Goal: Information Seeking & Learning: Learn about a topic

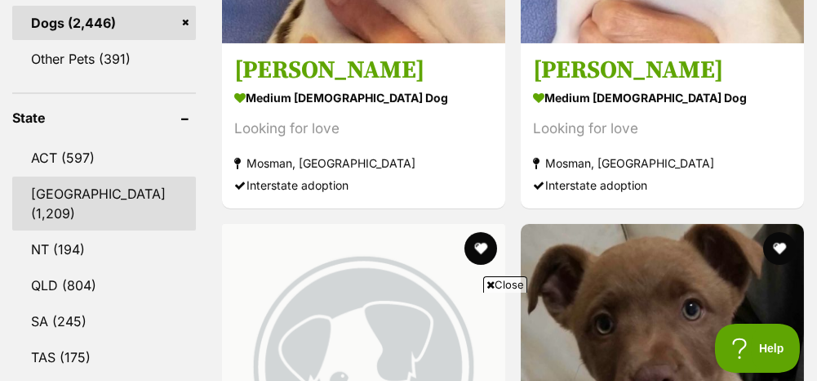
scroll to position [898, 0]
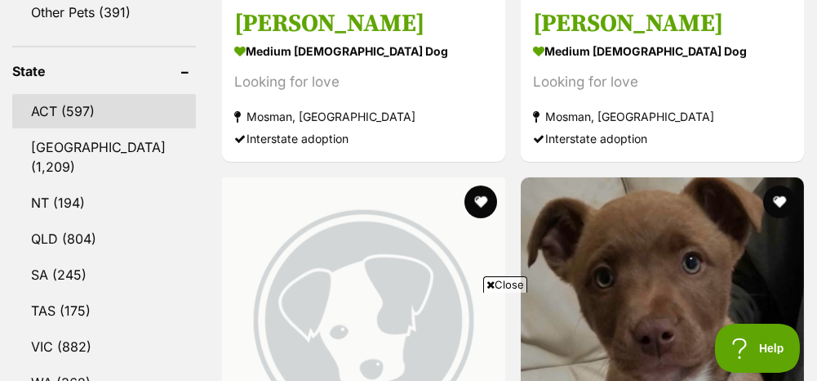
click at [51, 94] on link "ACT (597)" at bounding box center [104, 111] width 184 height 34
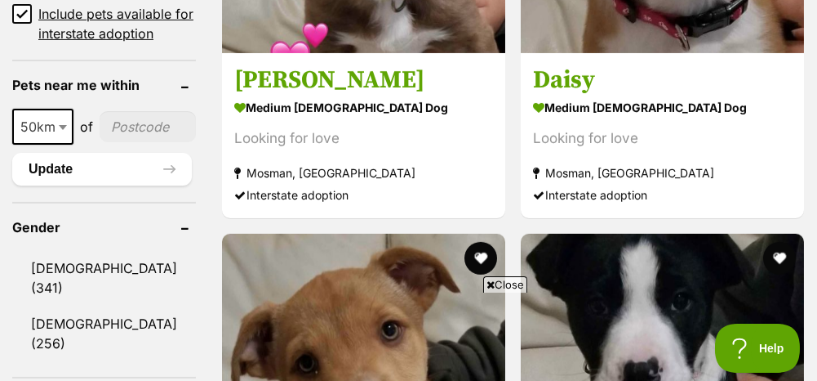
click at [121, 111] on input"] "postcode" at bounding box center [148, 126] width 96 height 31
type input"] "2280"
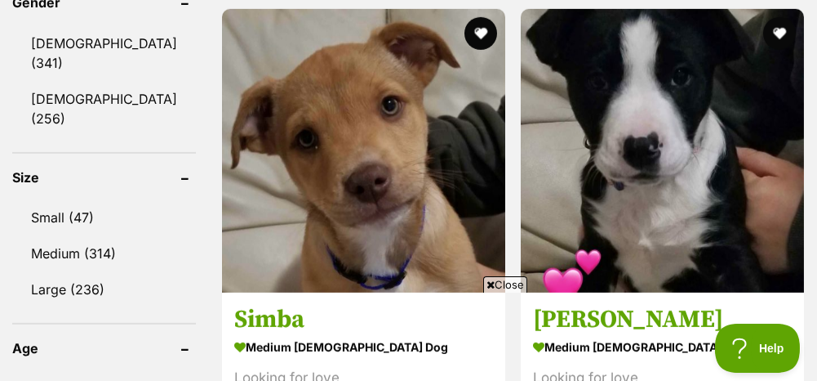
scroll to position [1551, 0]
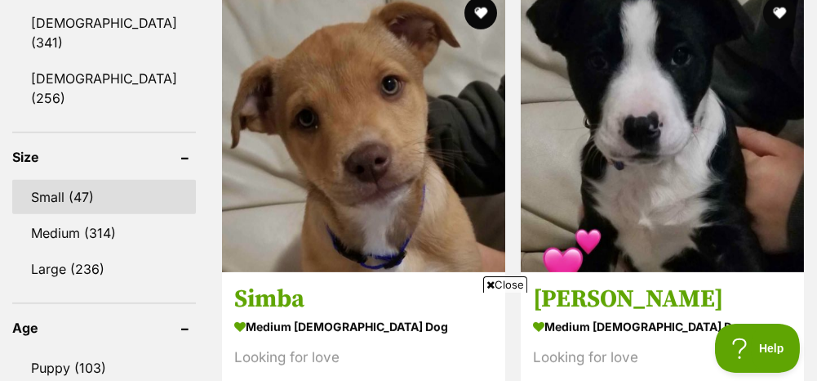
click at [78, 180] on link "Small (47)" at bounding box center [104, 197] width 184 height 34
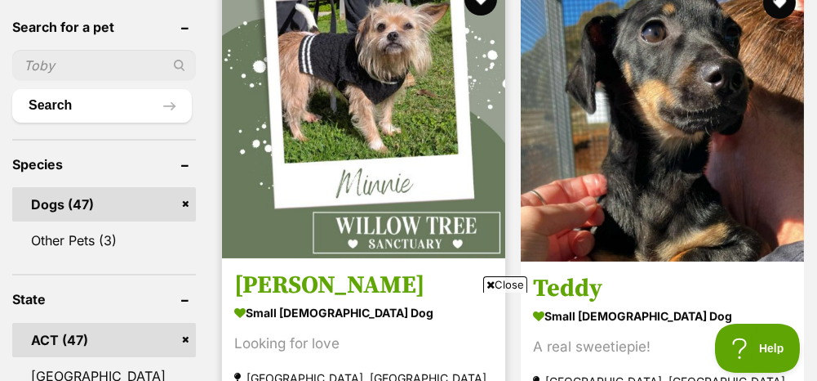
scroll to position [653, 0]
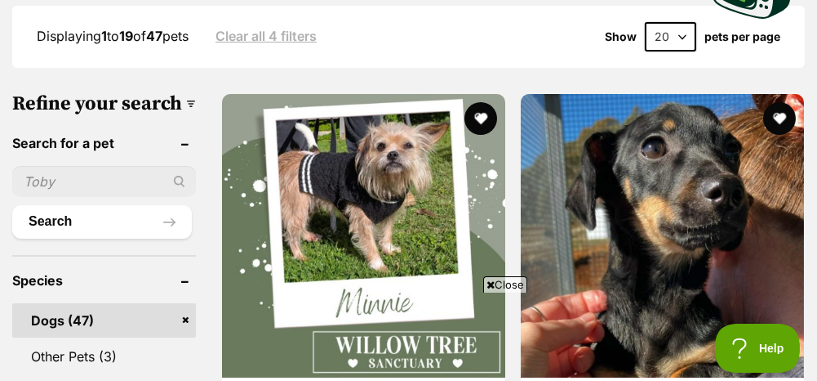
scroll to position [572, 0]
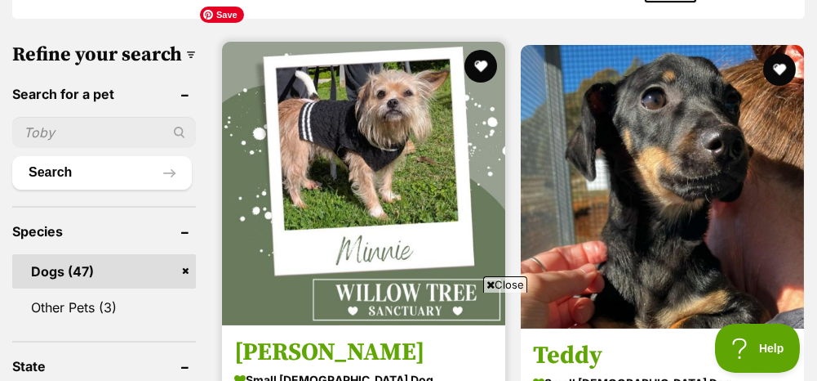
click at [311, 91] on img at bounding box center [363, 183] width 283 height 283
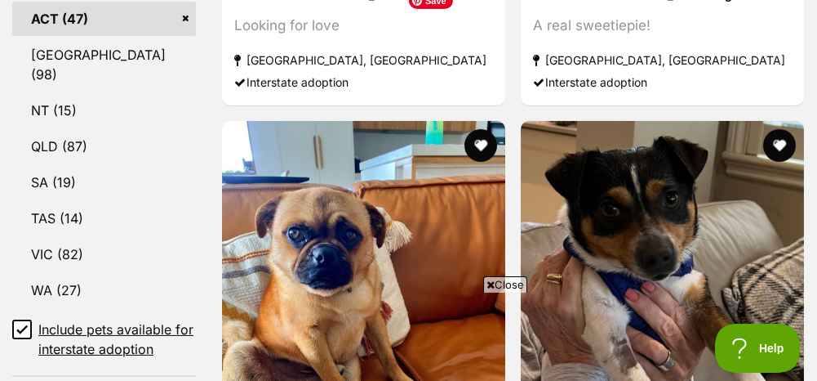
scroll to position [980, 0]
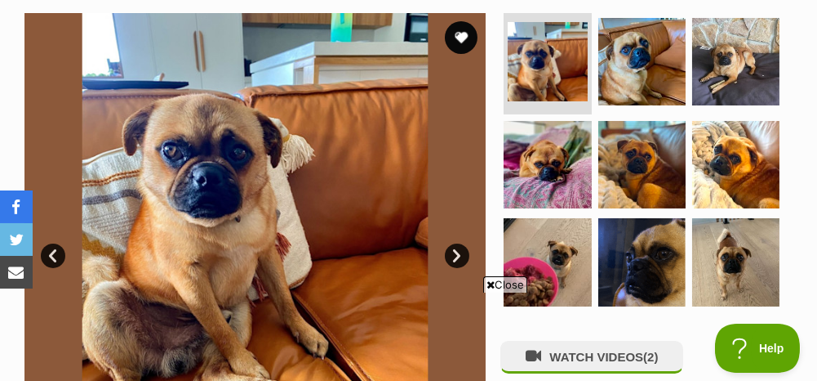
click at [458, 252] on link "Next" at bounding box center [457, 255] width 24 height 24
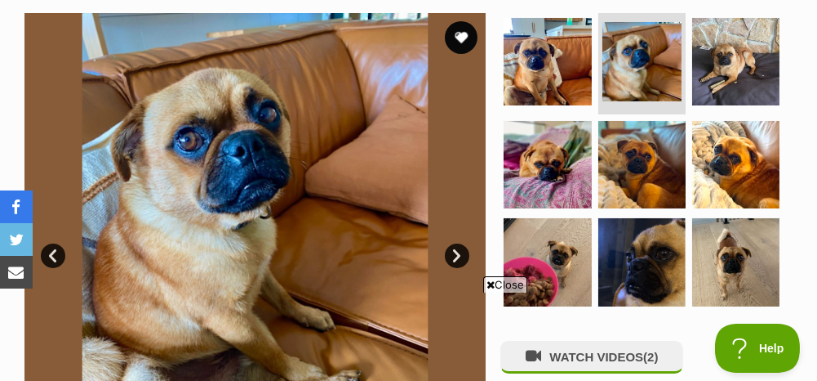
click at [457, 253] on link "Next" at bounding box center [457, 255] width 24 height 24
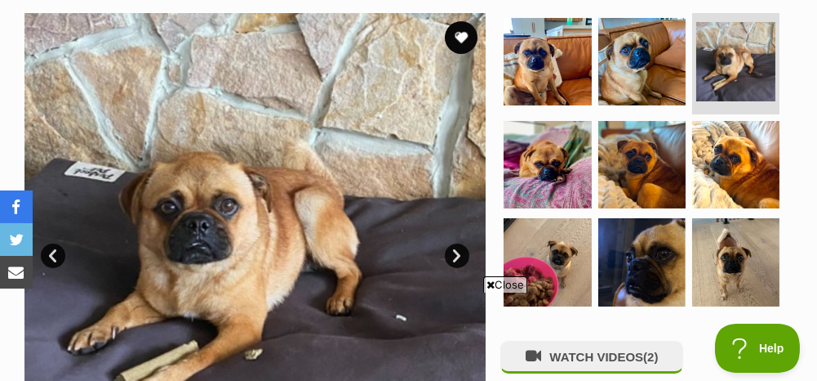
click at [457, 253] on link "Next" at bounding box center [457, 255] width 24 height 24
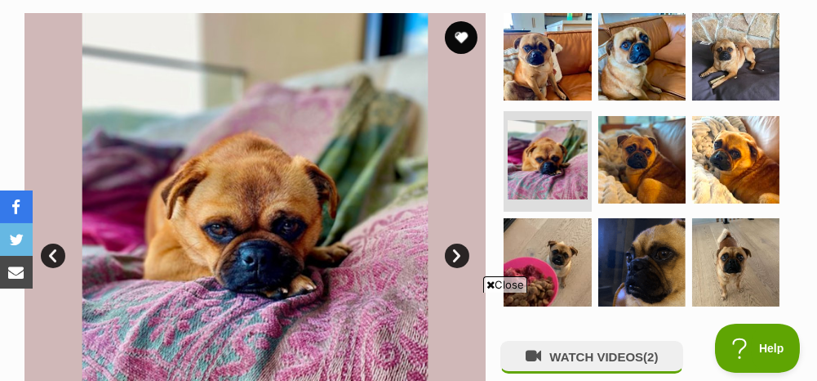
click at [457, 253] on link "Next" at bounding box center [457, 255] width 24 height 24
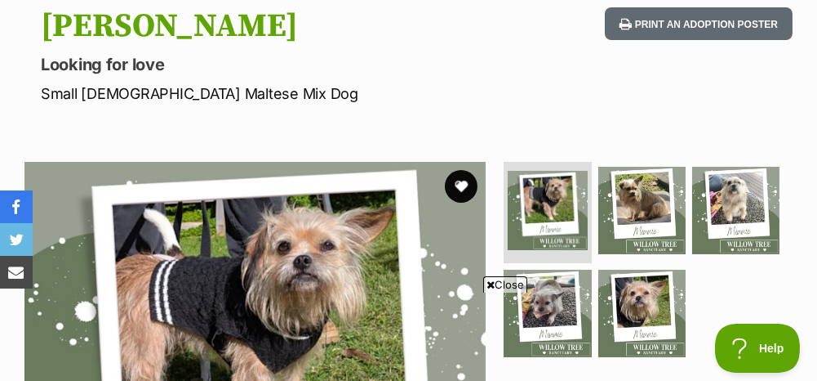
scroll to position [163, 0]
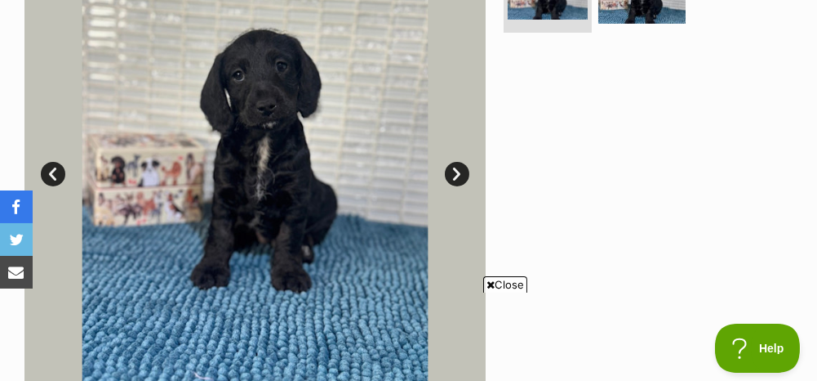
click at [460, 172] on link "Next" at bounding box center [457, 174] width 24 height 24
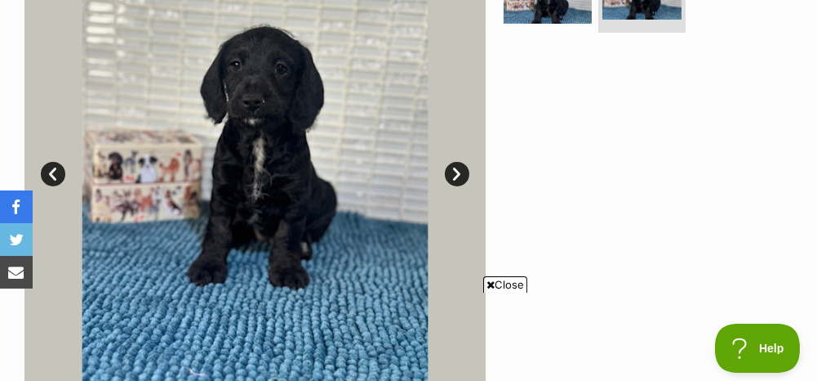
click at [459, 172] on link "Next" at bounding box center [457, 174] width 24 height 24
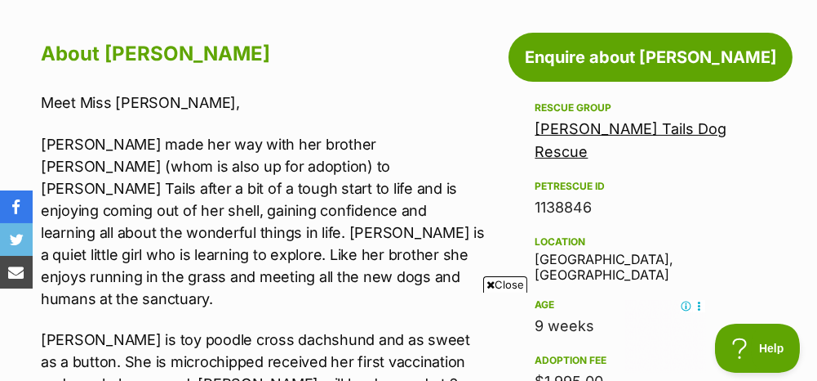
click at [428, 228] on p "Daisy made her way with her brother Dudley (whom is also up for adoption) to Wa…" at bounding box center [263, 221] width 445 height 176
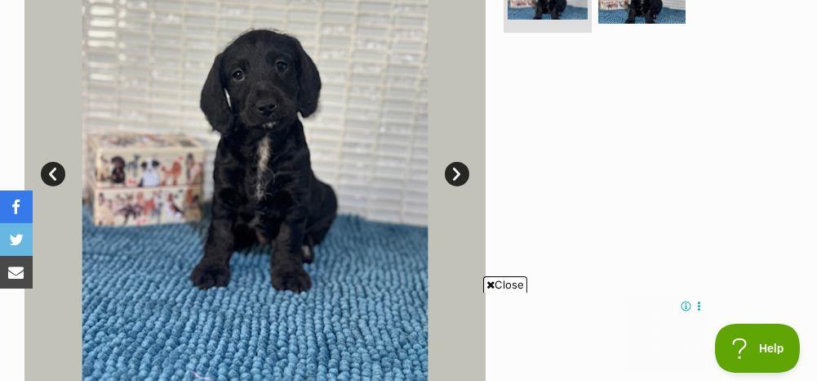
click at [451, 173] on link "Next" at bounding box center [457, 174] width 24 height 24
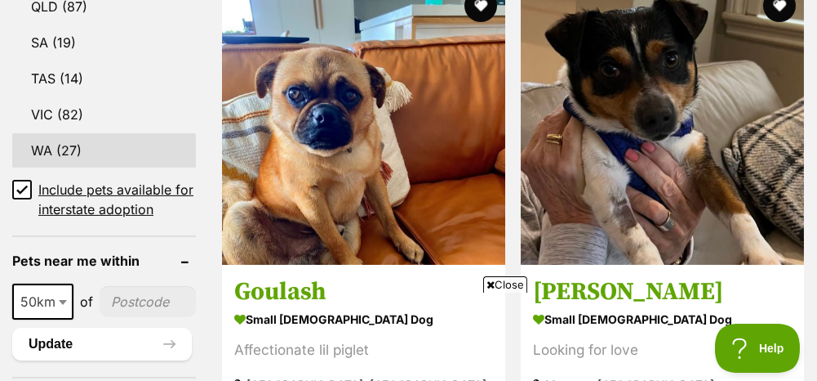
scroll to position [1143, 0]
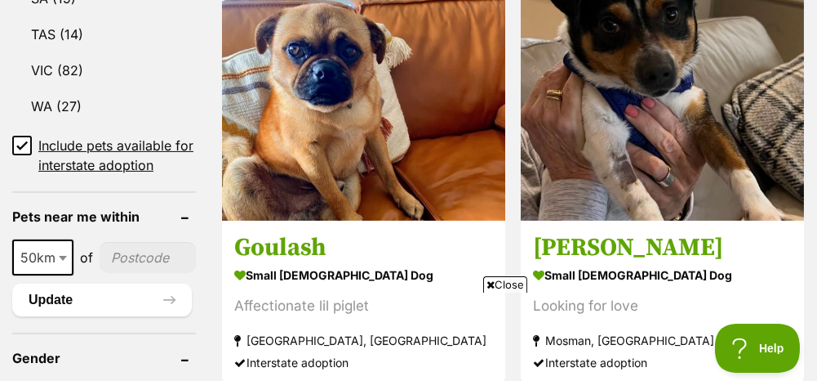
click at [127, 242] on input"] "postcode" at bounding box center [148, 257] width 96 height 31
type input"] "2280"
click at [55, 283] on button "Update" at bounding box center [102, 299] width 180 height 33
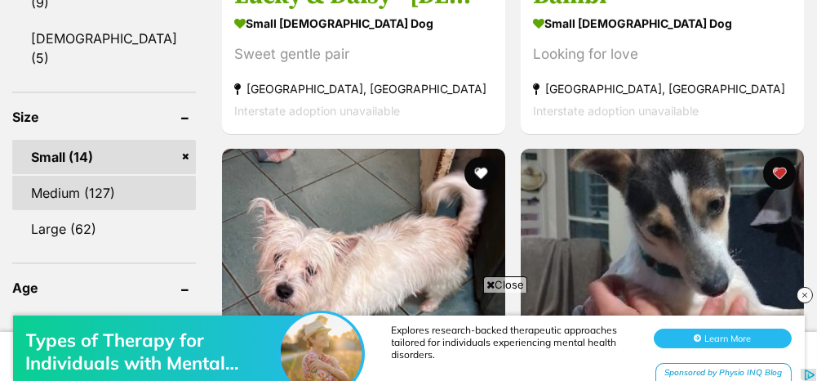
click at [75, 176] on link "Medium (127)" at bounding box center [104, 193] width 184 height 34
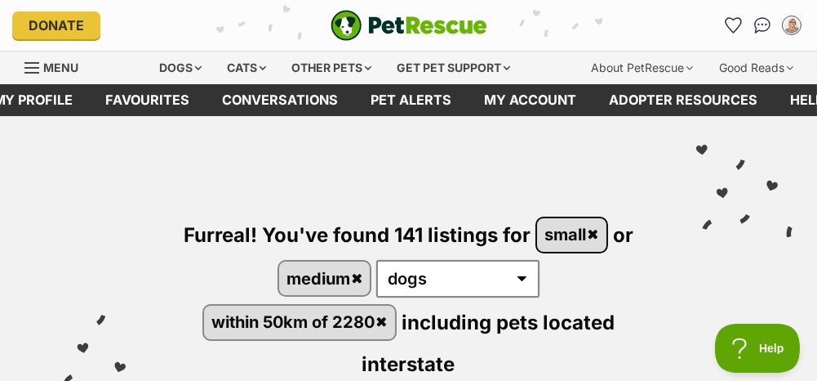
click at [599, 229] on link "small" at bounding box center [571, 234] width 69 height 33
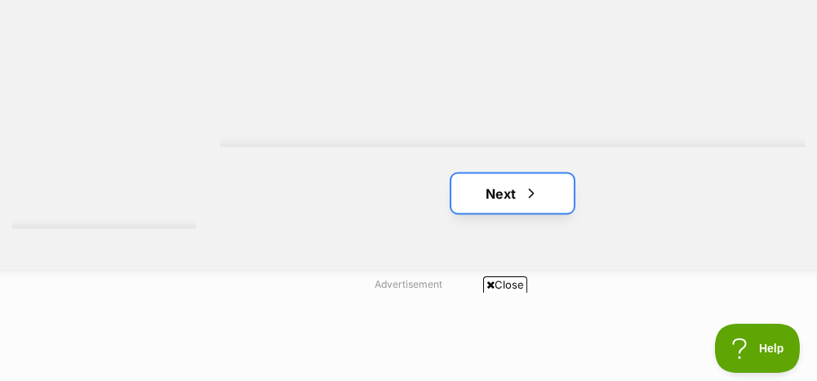
click at [485, 213] on link "Next" at bounding box center [513, 193] width 122 height 39
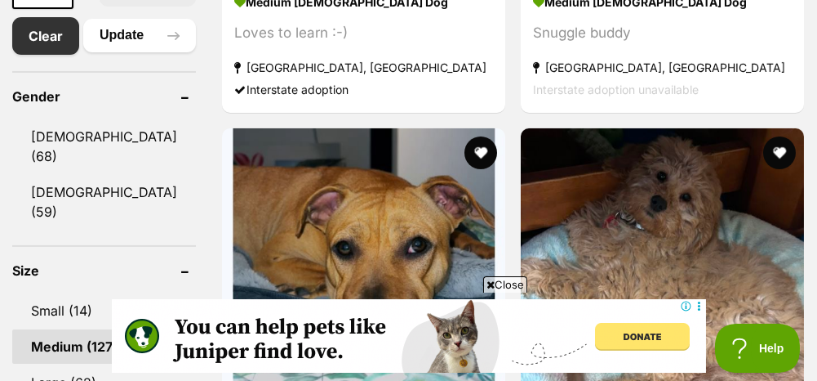
scroll to position [1062, 0]
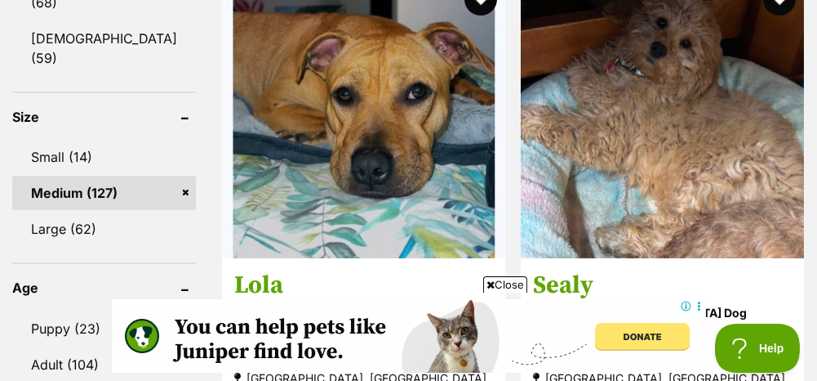
click at [510, 284] on span "Close" at bounding box center [505, 284] width 44 height 16
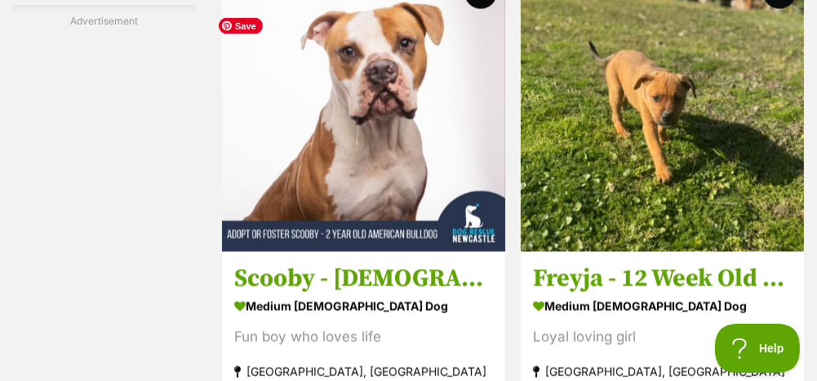
scroll to position [4900, 0]
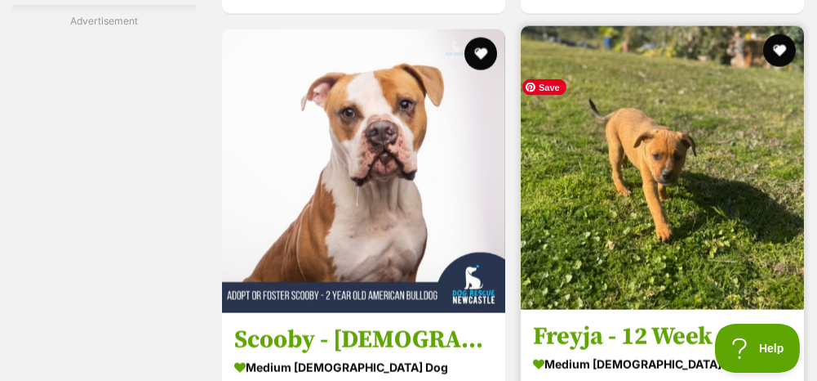
scroll to position [4655, 0]
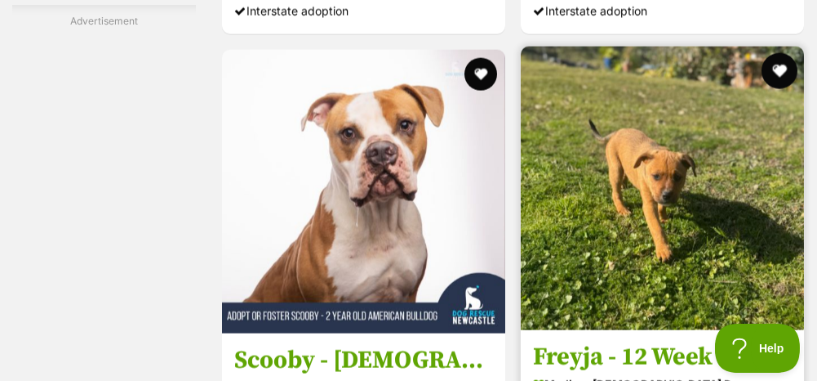
click at [783, 89] on button "favourite" at bounding box center [779, 71] width 36 height 36
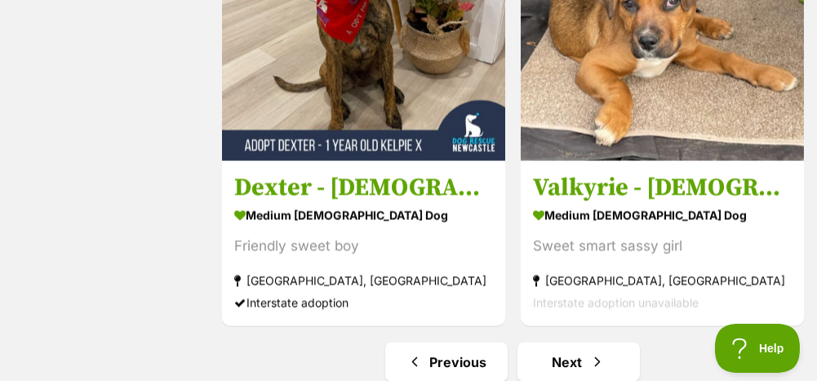
scroll to position [5716, 0]
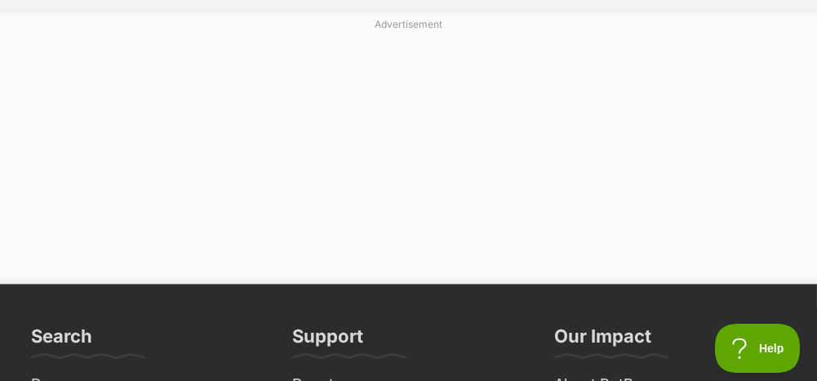
scroll to position [6043, 0]
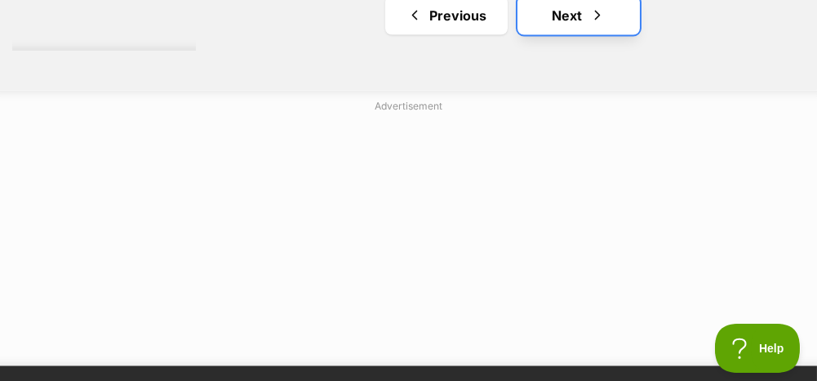
click at [563, 35] on link "Next" at bounding box center [579, 15] width 122 height 39
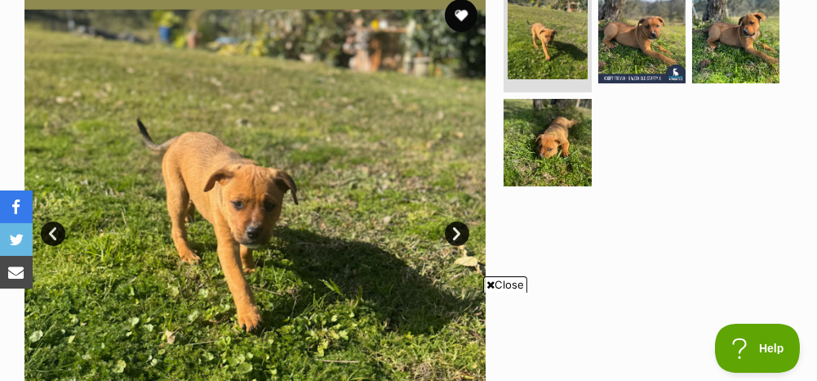
click at [457, 221] on link "Next" at bounding box center [457, 233] width 24 height 24
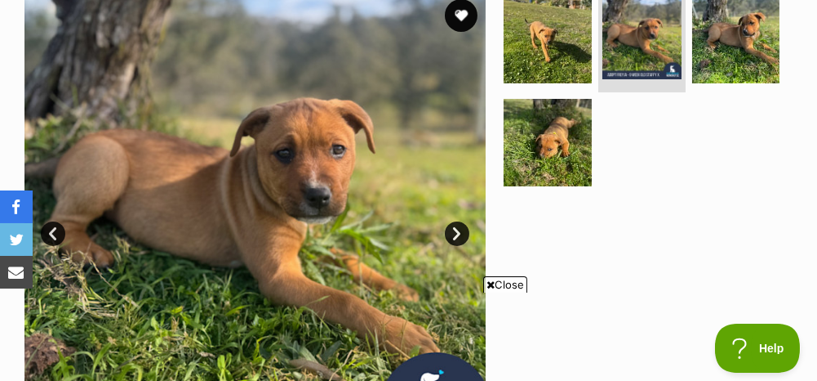
click at [457, 221] on link "Next" at bounding box center [457, 233] width 24 height 24
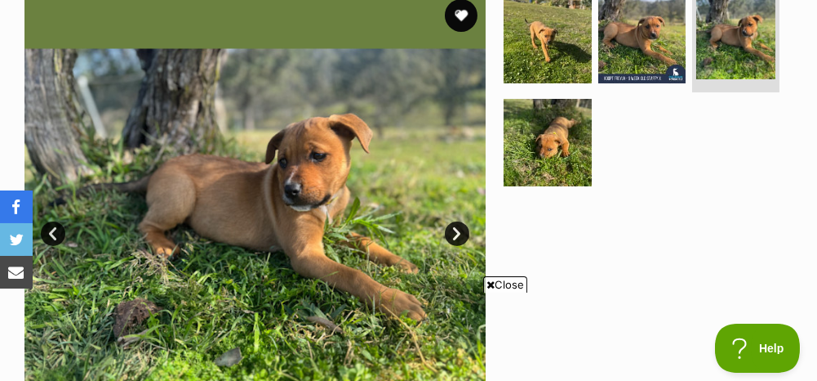
click at [457, 221] on link "Next" at bounding box center [457, 233] width 24 height 24
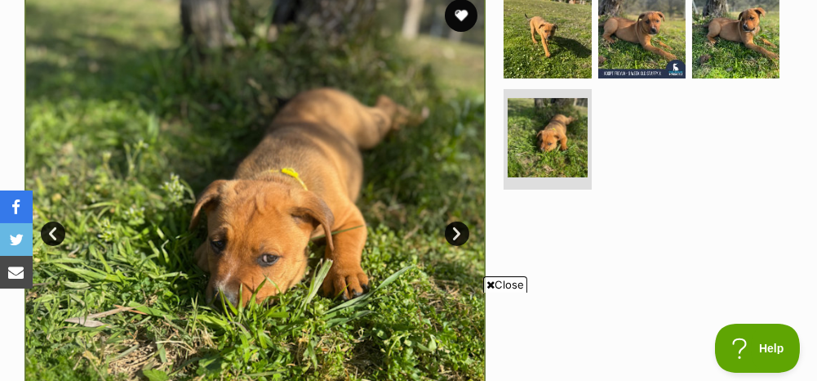
click at [457, 221] on link "Next" at bounding box center [457, 233] width 24 height 24
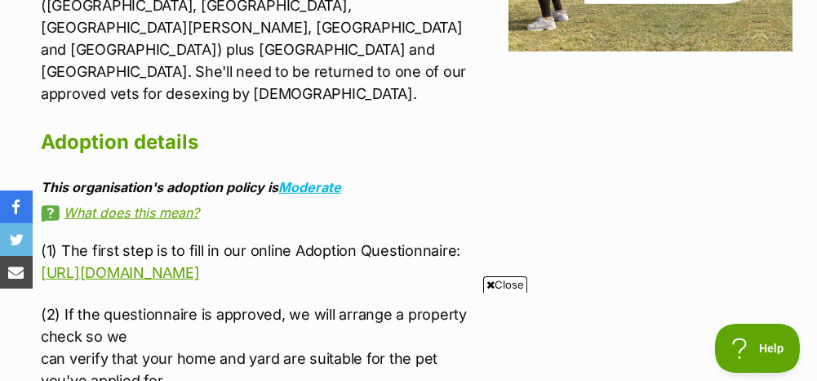
scroll to position [2450, 0]
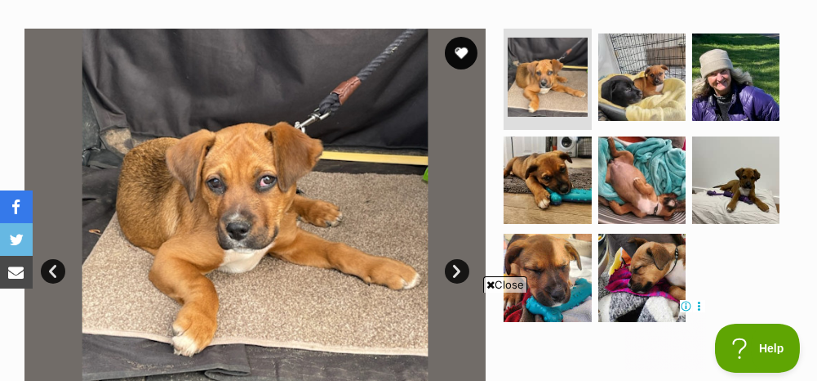
click at [463, 259] on link "Next" at bounding box center [457, 271] width 24 height 24
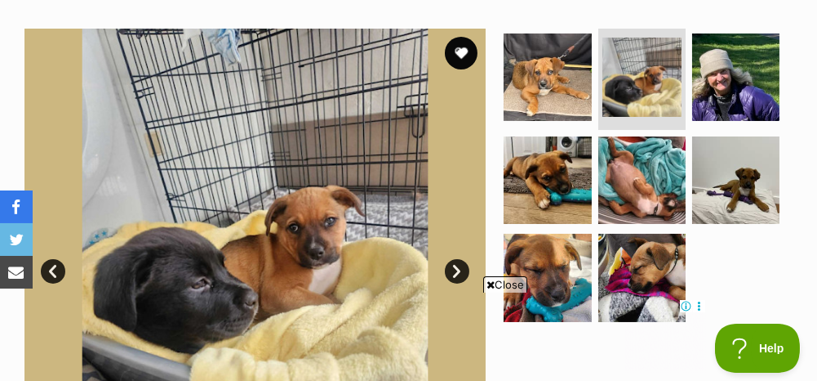
click at [463, 259] on link "Next" at bounding box center [457, 271] width 24 height 24
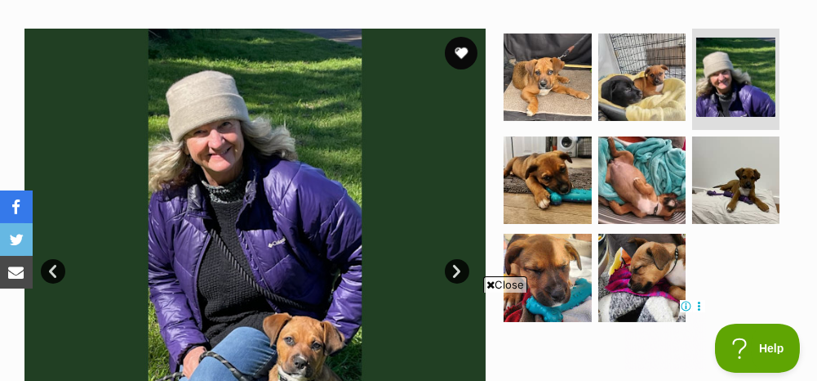
click at [463, 259] on link "Next" at bounding box center [457, 271] width 24 height 24
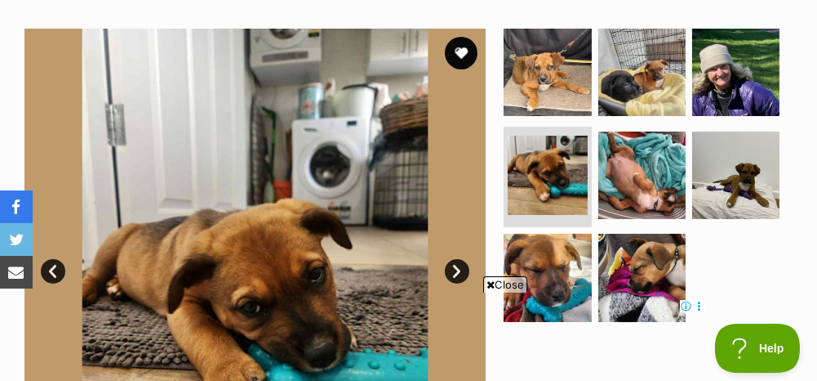
click at [463, 259] on link "Next" at bounding box center [457, 271] width 24 height 24
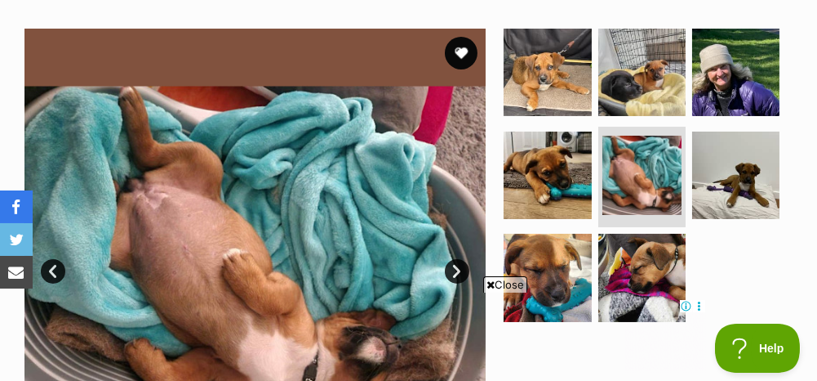
click at [463, 259] on link "Next" at bounding box center [457, 271] width 24 height 24
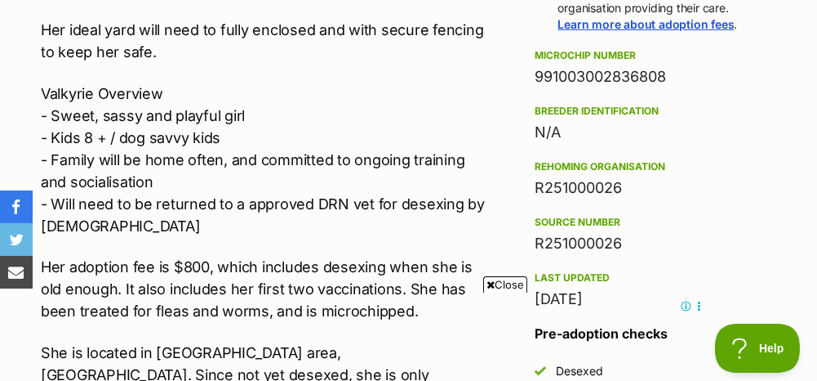
scroll to position [1470, 0]
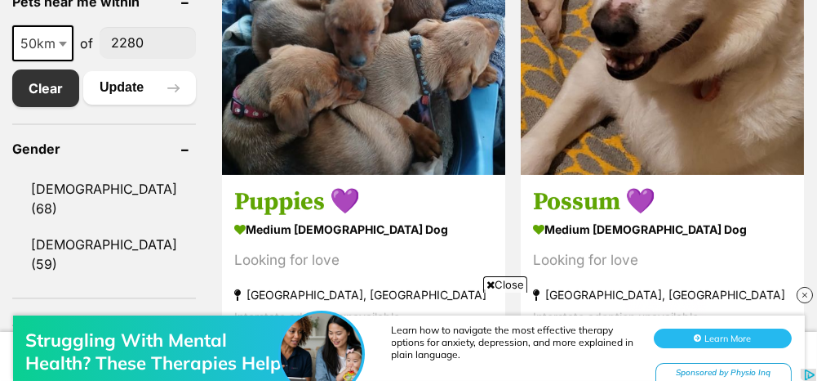
scroll to position [817, 0]
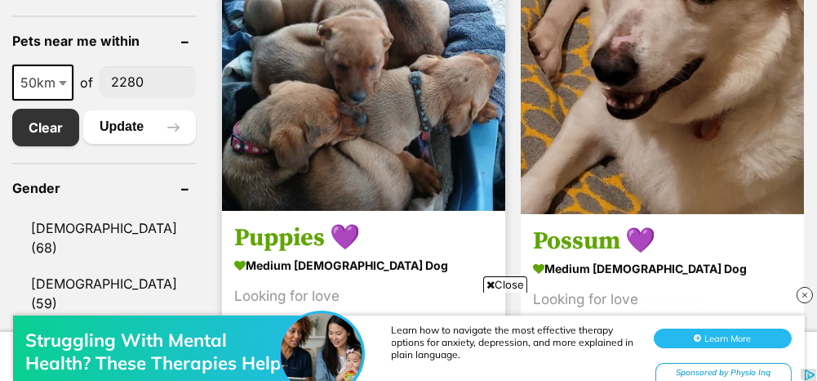
click at [314, 91] on img at bounding box center [363, 68] width 283 height 283
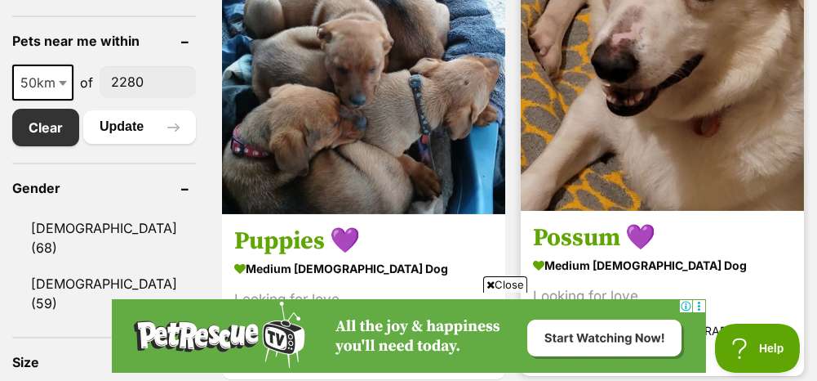
scroll to position [0, 0]
click at [687, 97] on img at bounding box center [662, 68] width 283 height 283
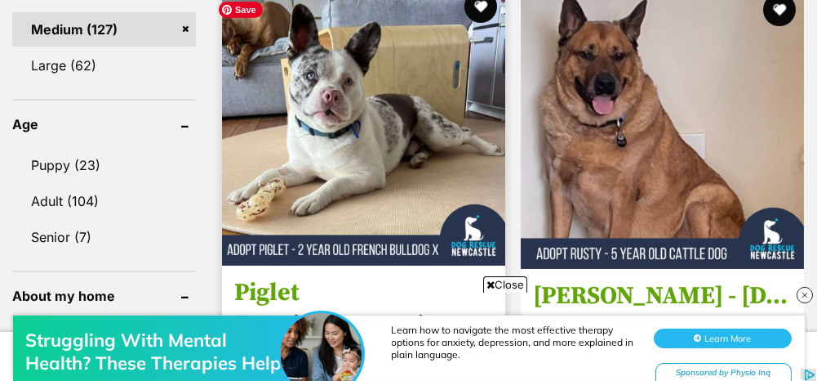
scroll to position [1388, 0]
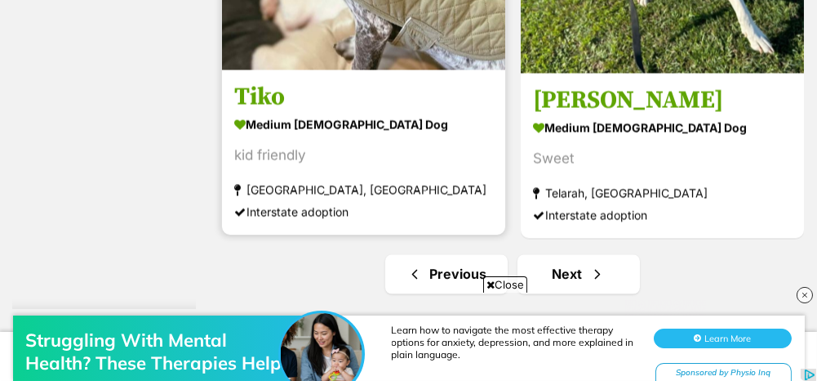
scroll to position [5961, 0]
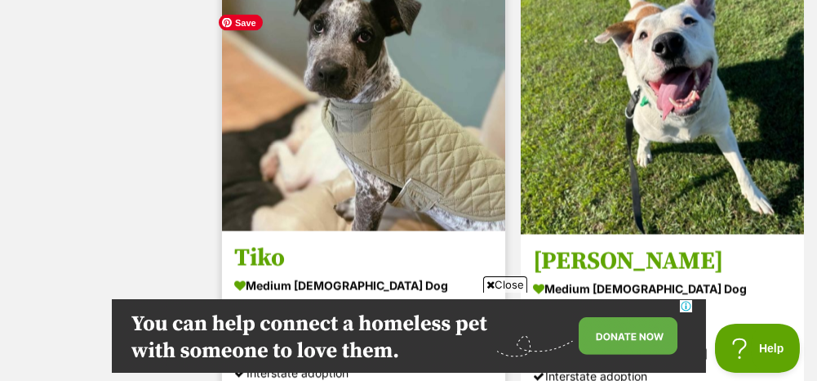
scroll to position [0, 0]
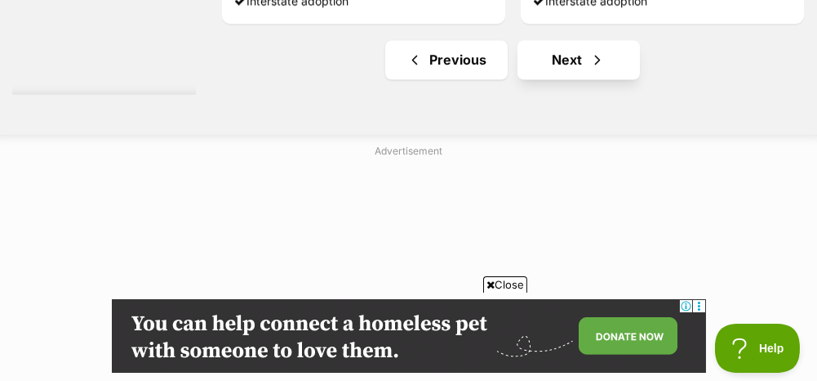
scroll to position [6206, 0]
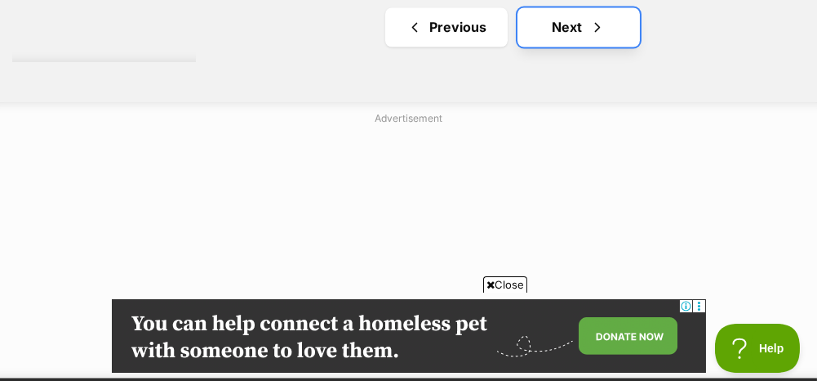
click at [563, 47] on link "Next" at bounding box center [579, 26] width 122 height 39
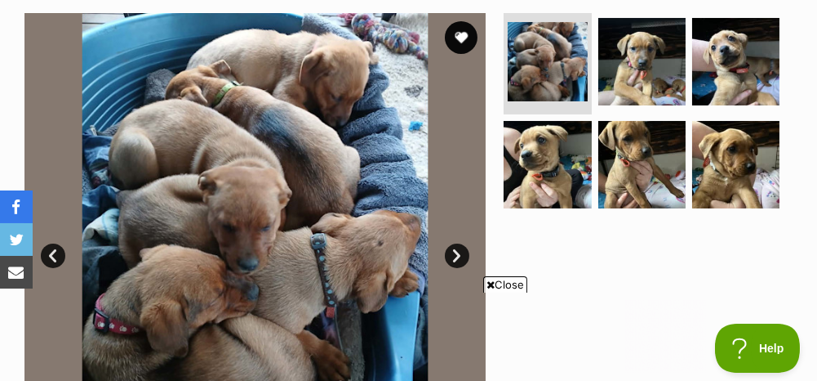
click at [448, 256] on link "Next" at bounding box center [457, 255] width 24 height 24
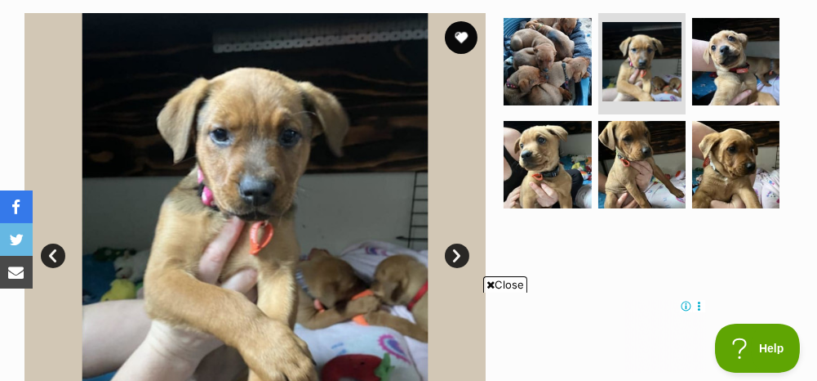
click at [448, 256] on link "Next" at bounding box center [457, 255] width 24 height 24
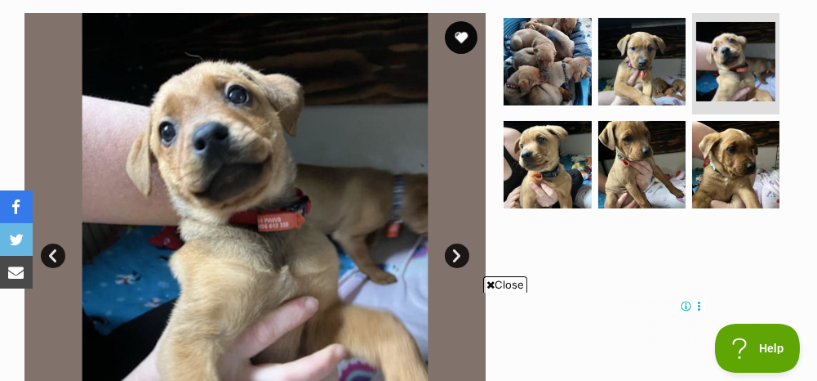
click at [448, 256] on link "Next" at bounding box center [457, 255] width 24 height 24
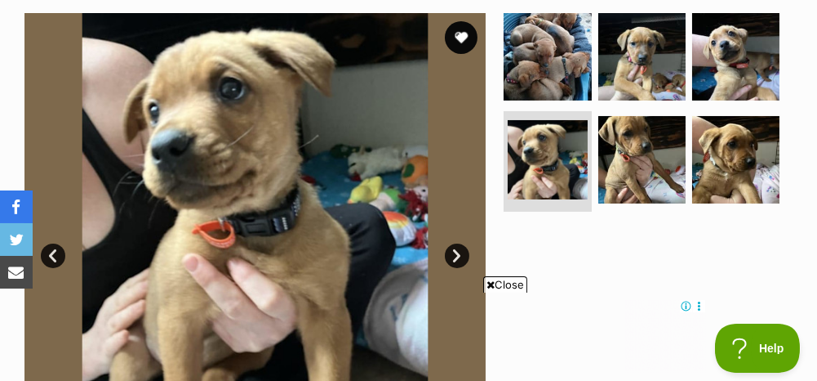
click at [448, 256] on link "Next" at bounding box center [457, 255] width 24 height 24
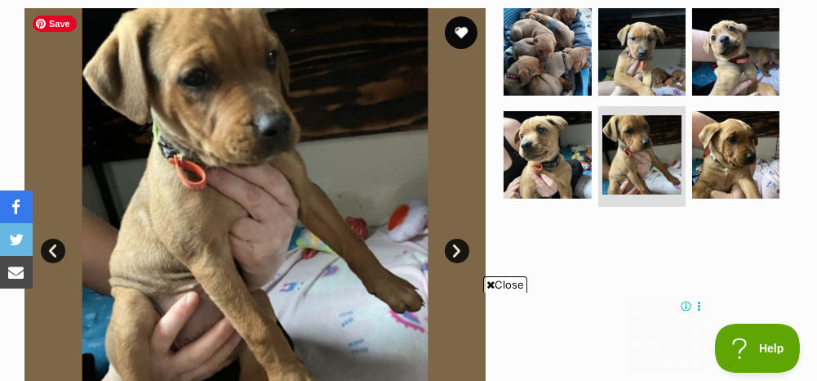
scroll to position [327, 0]
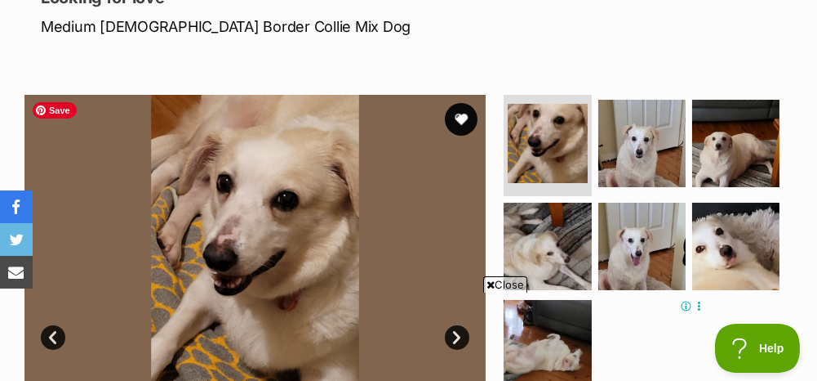
scroll to position [408, 0]
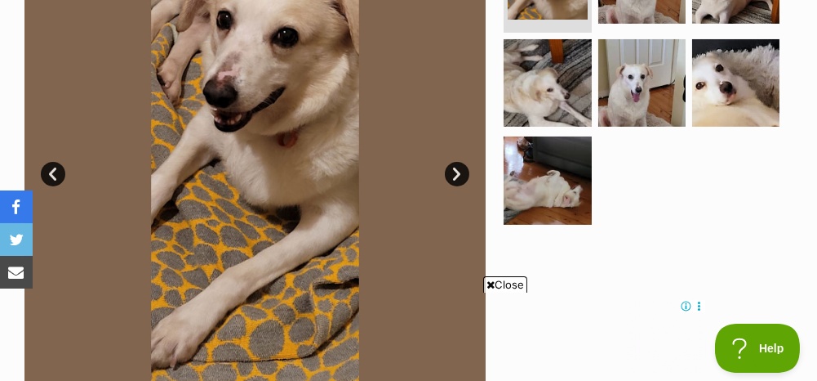
click at [457, 171] on link "Next" at bounding box center [457, 174] width 24 height 24
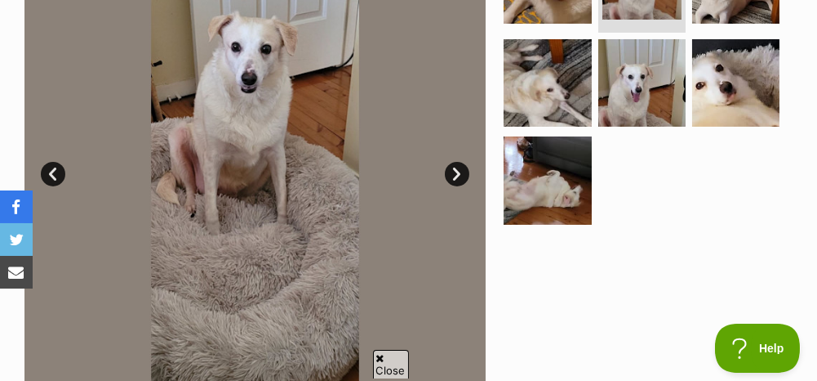
click at [457, 171] on link "Next" at bounding box center [457, 174] width 24 height 24
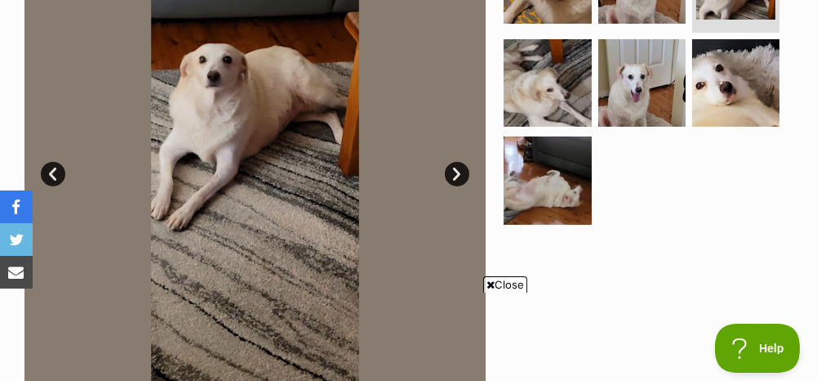
click at [457, 171] on link "Next" at bounding box center [457, 174] width 24 height 24
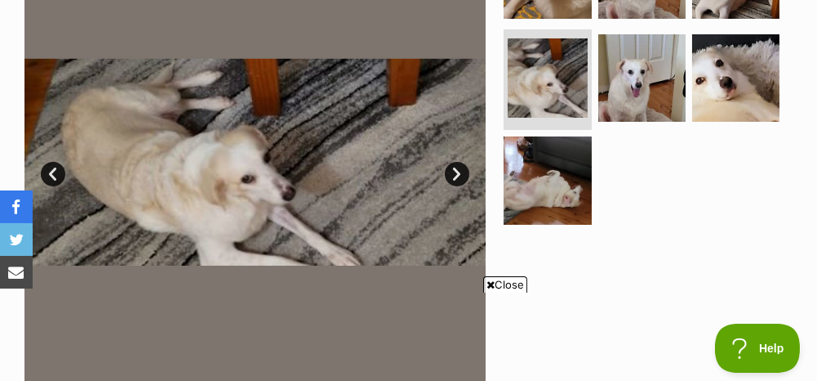
click at [457, 171] on link "Next" at bounding box center [457, 174] width 24 height 24
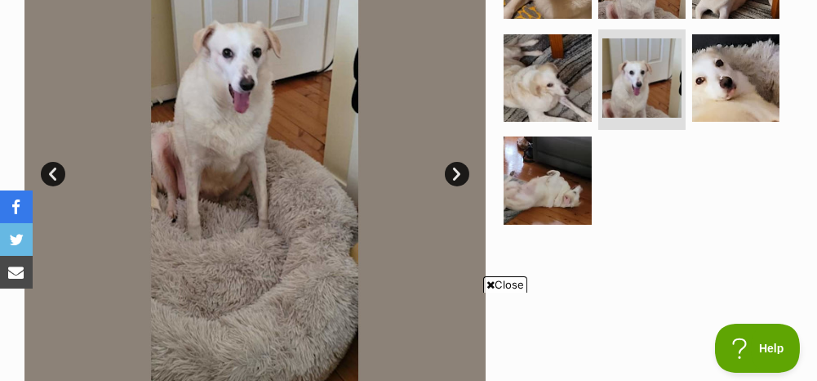
click at [457, 171] on link "Next" at bounding box center [457, 174] width 24 height 24
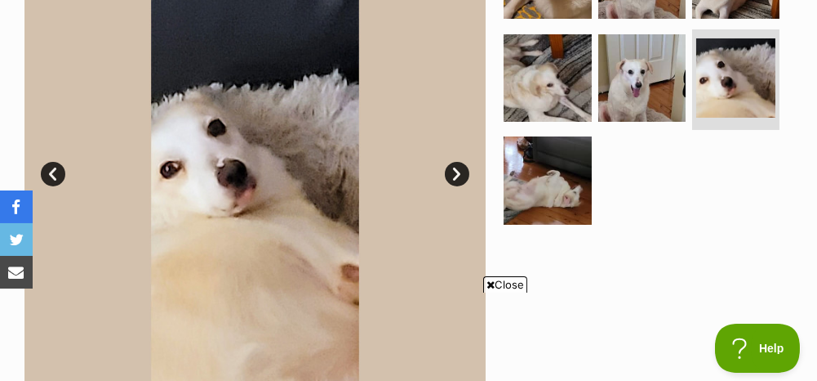
click at [457, 171] on link "Next" at bounding box center [457, 174] width 24 height 24
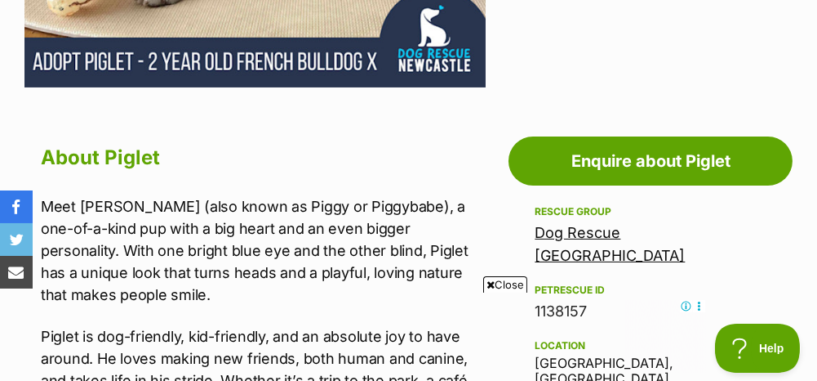
scroll to position [245, 0]
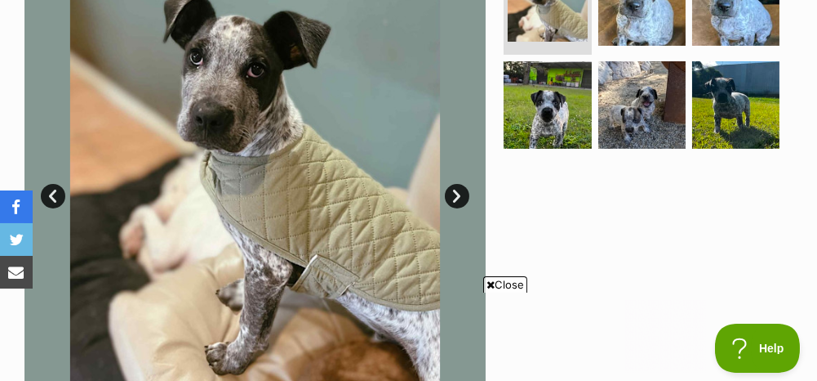
click at [462, 184] on link "Next" at bounding box center [457, 196] width 24 height 24
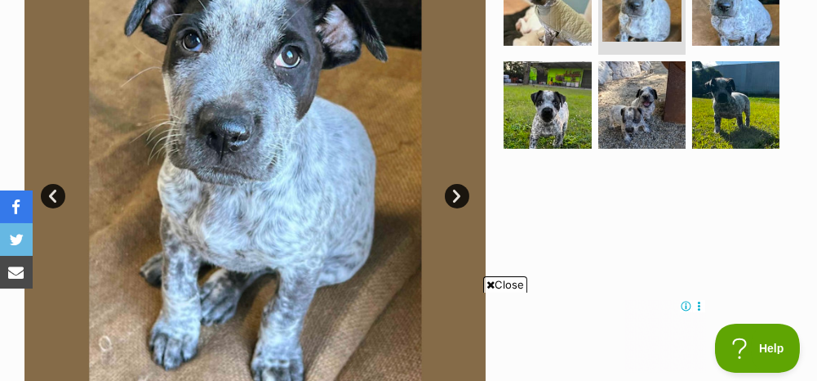
click at [462, 184] on link "Next" at bounding box center [457, 196] width 24 height 24
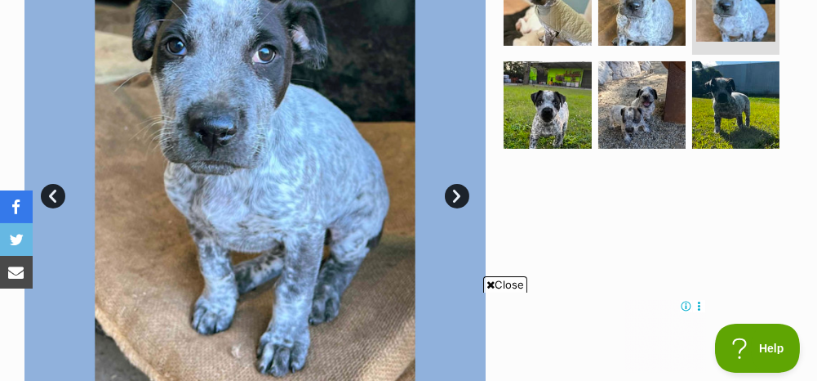
click at [462, 184] on link "Next" at bounding box center [457, 196] width 24 height 24
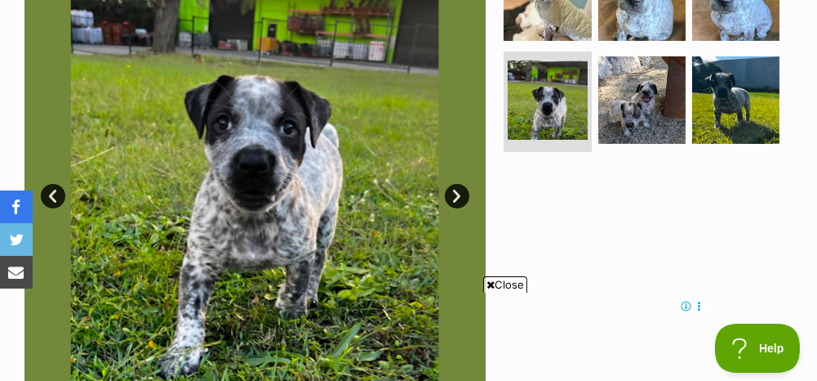
click at [462, 184] on link "Next" at bounding box center [457, 196] width 24 height 24
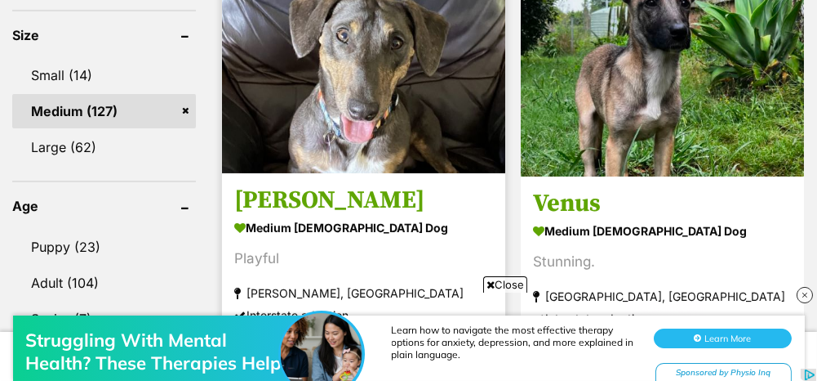
scroll to position [1062, 0]
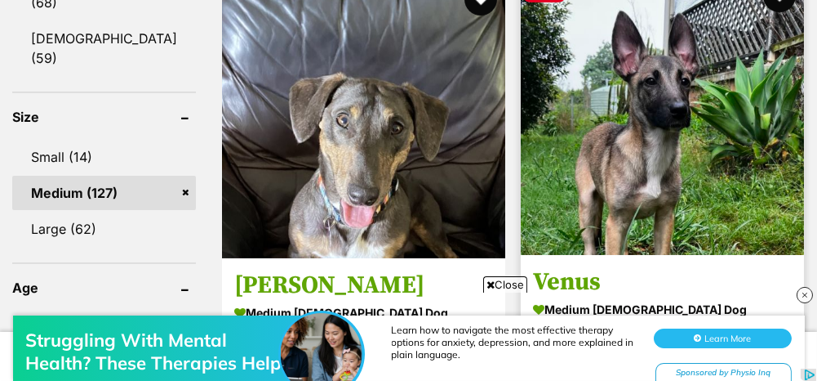
click at [657, 86] on img at bounding box center [662, 112] width 283 height 283
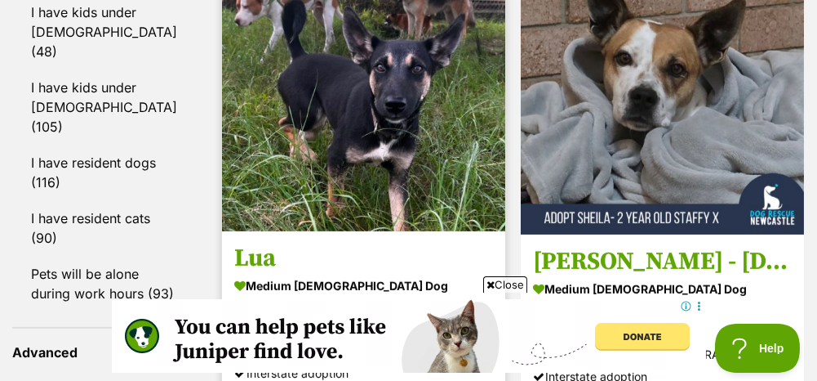
scroll to position [1633, 0]
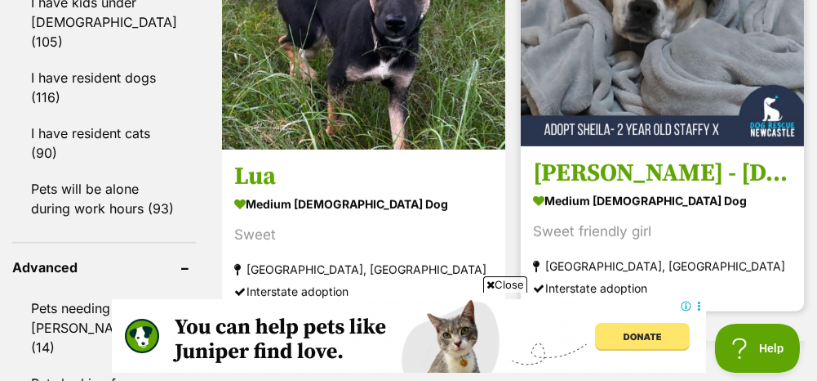
click at [679, 91] on img at bounding box center [662, 4] width 283 height 283
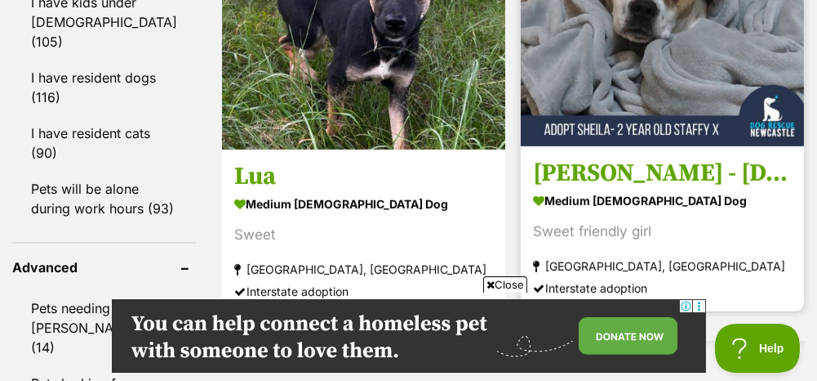
scroll to position [1470, 0]
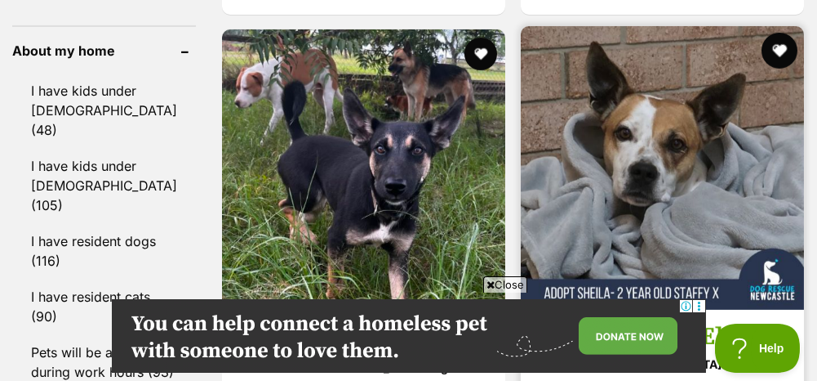
click at [782, 62] on button "favourite" at bounding box center [779, 51] width 36 height 36
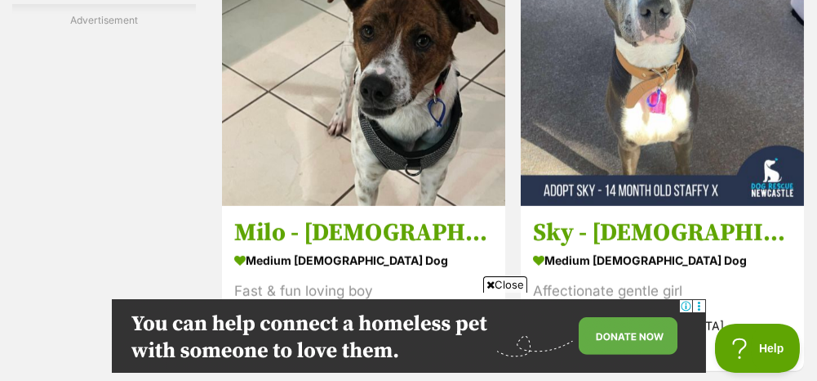
scroll to position [2858, 0]
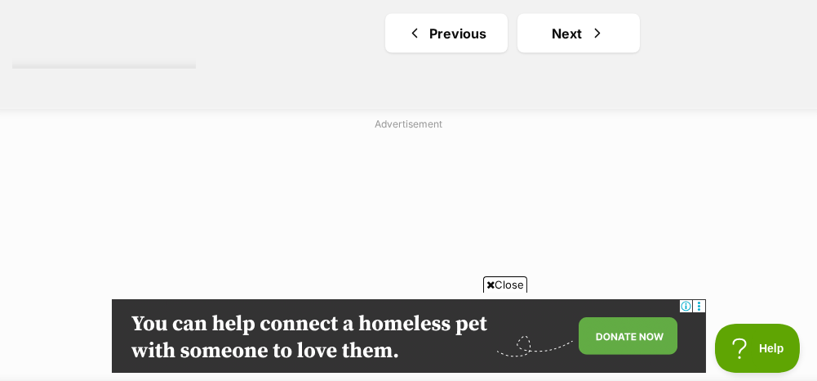
scroll to position [5943, 0]
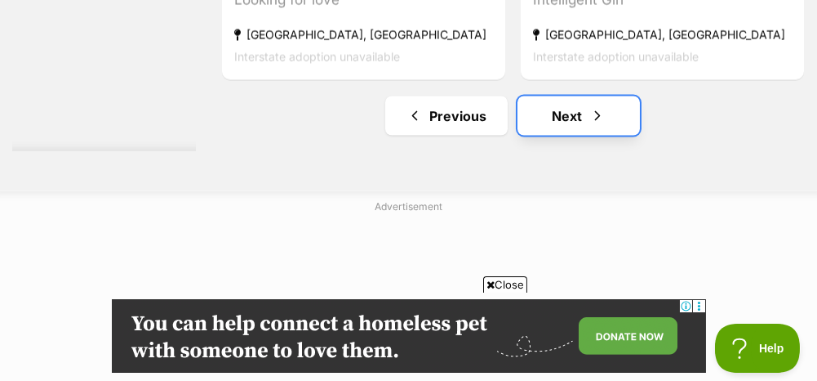
click at [561, 136] on link "Next" at bounding box center [579, 115] width 122 height 39
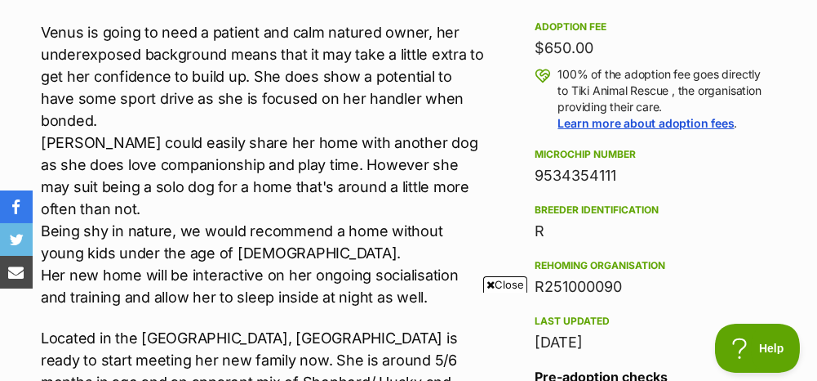
scroll to position [1225, 0]
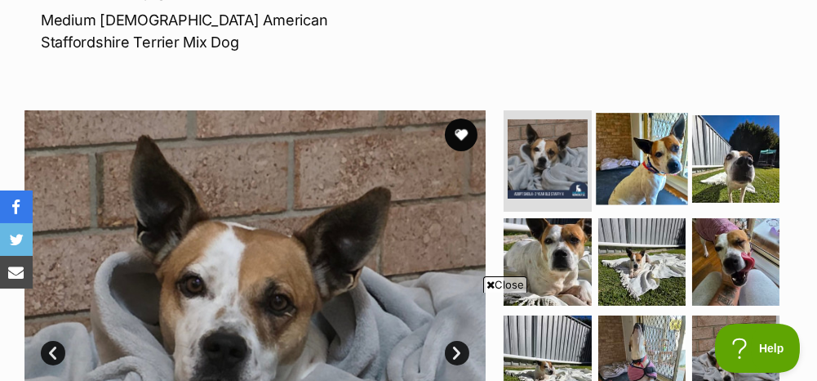
click at [640, 113] on img at bounding box center [642, 159] width 92 height 92
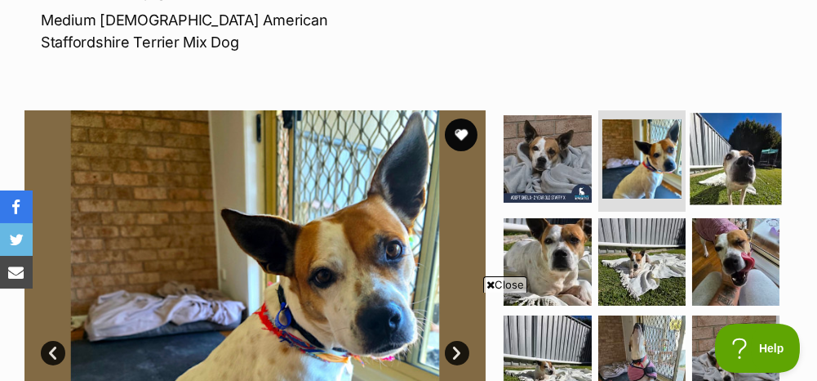
click at [737, 113] on img at bounding box center [736, 159] width 92 height 92
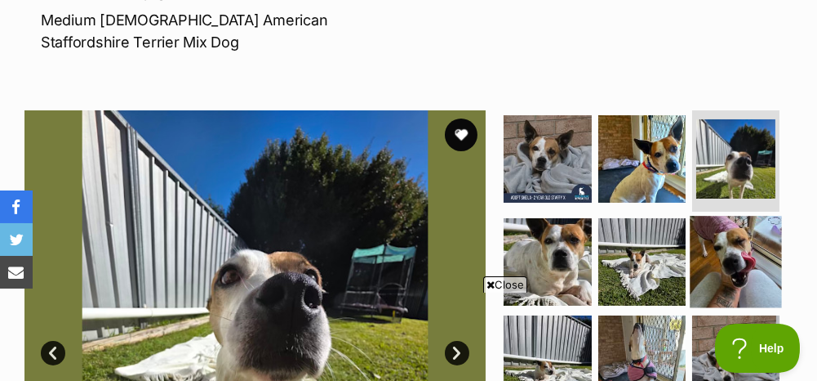
click at [753, 216] on img at bounding box center [736, 262] width 92 height 92
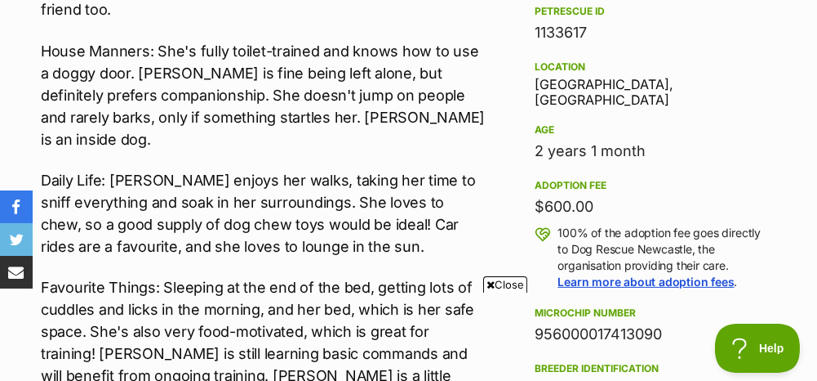
scroll to position [1143, 0]
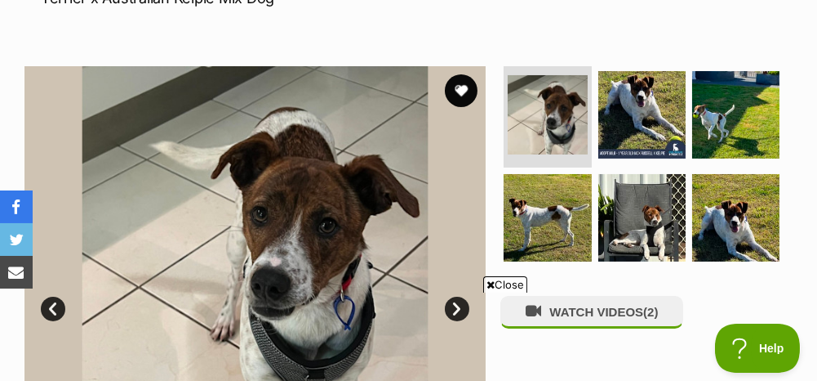
click at [501, 286] on span "Close" at bounding box center [505, 284] width 44 height 16
click at [455, 296] on link "Next" at bounding box center [457, 308] width 24 height 24
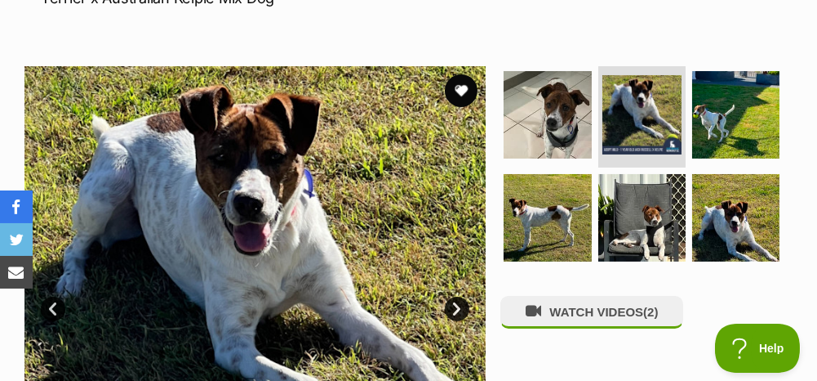
click at [455, 296] on link "Next" at bounding box center [457, 308] width 24 height 24
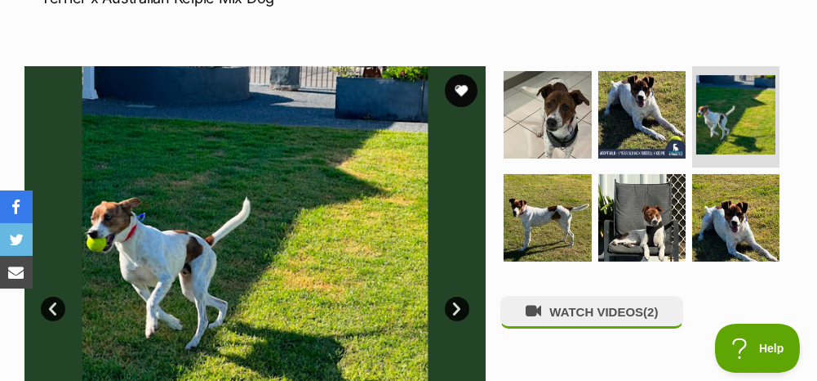
click at [455, 296] on link "Next" at bounding box center [457, 308] width 24 height 24
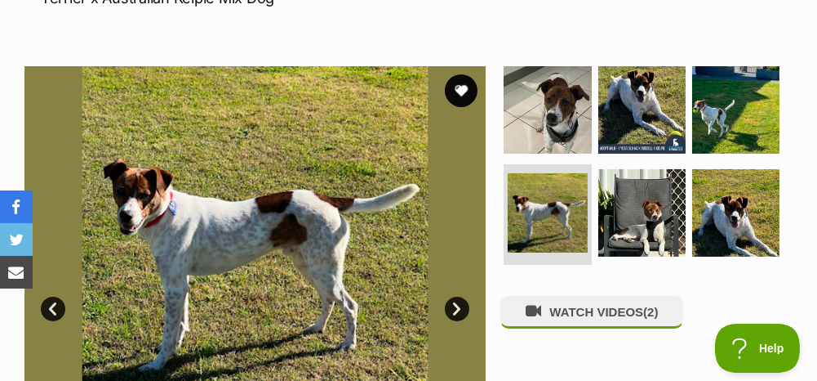
click at [455, 296] on link "Next" at bounding box center [457, 308] width 24 height 24
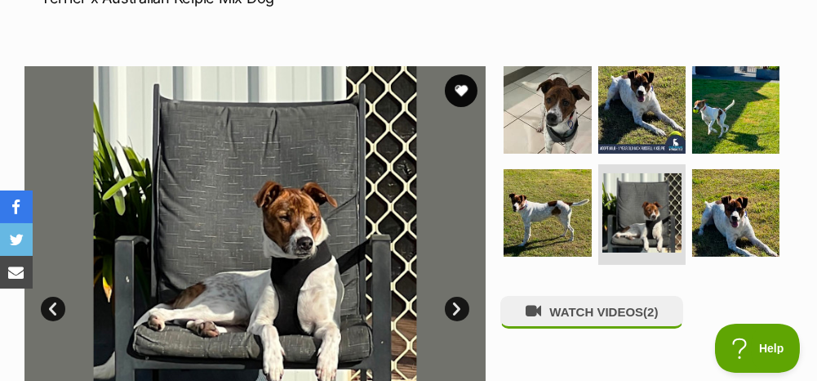
click at [455, 296] on link "Next" at bounding box center [457, 308] width 24 height 24
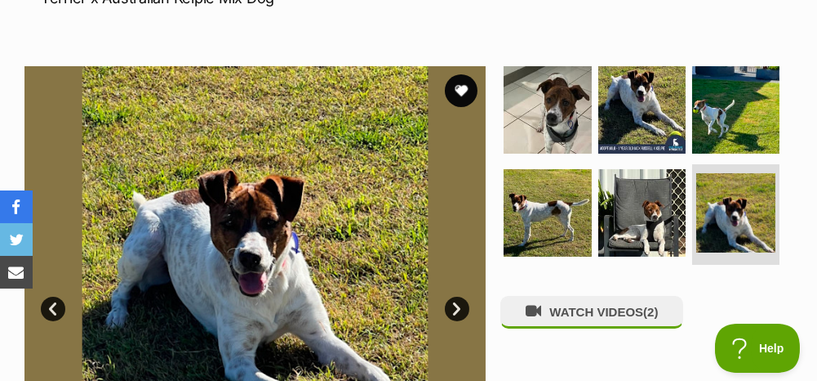
click at [455, 296] on link "Next" at bounding box center [457, 308] width 24 height 24
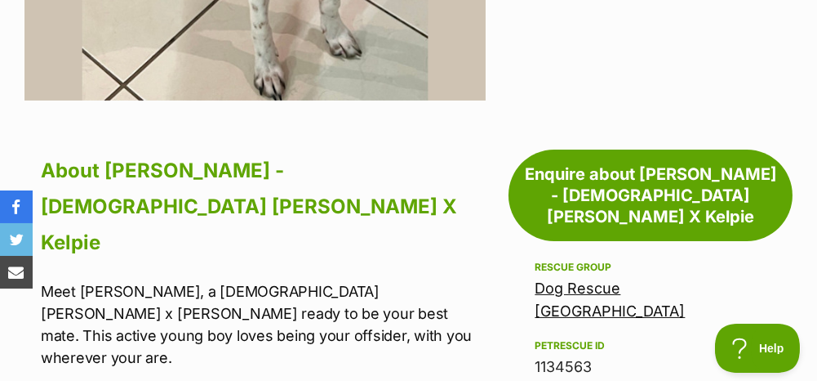
scroll to position [817, 0]
